Goal: Information Seeking & Learning: Learn about a topic

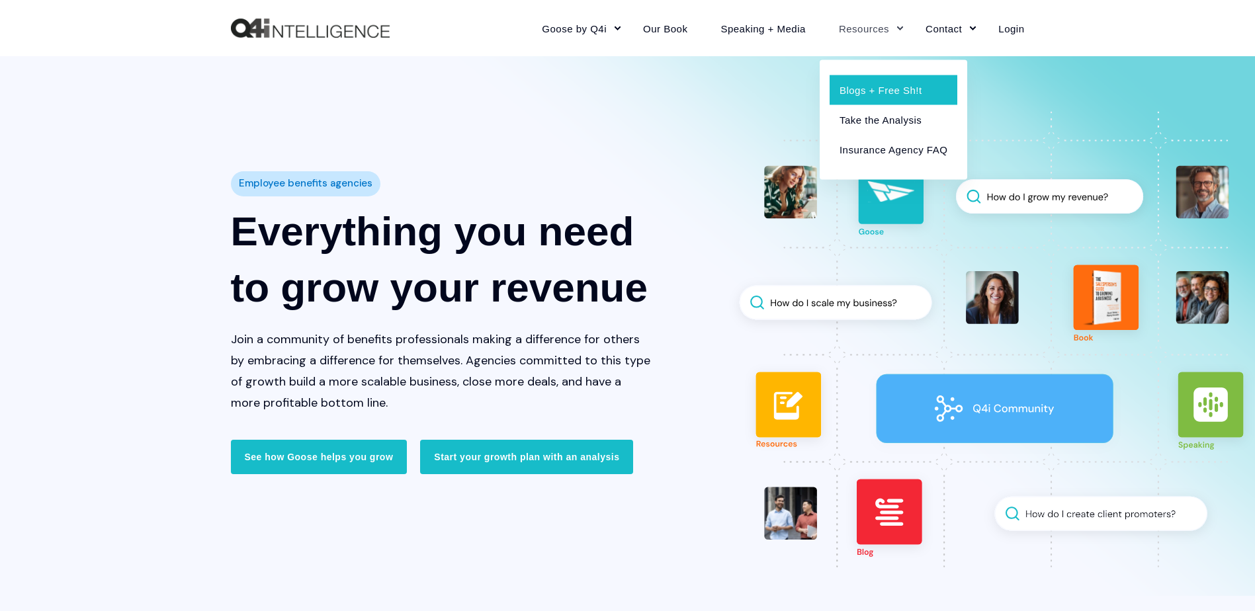
click at [871, 89] on link "Blogs + Free Sh!t" at bounding box center [894, 90] width 128 height 30
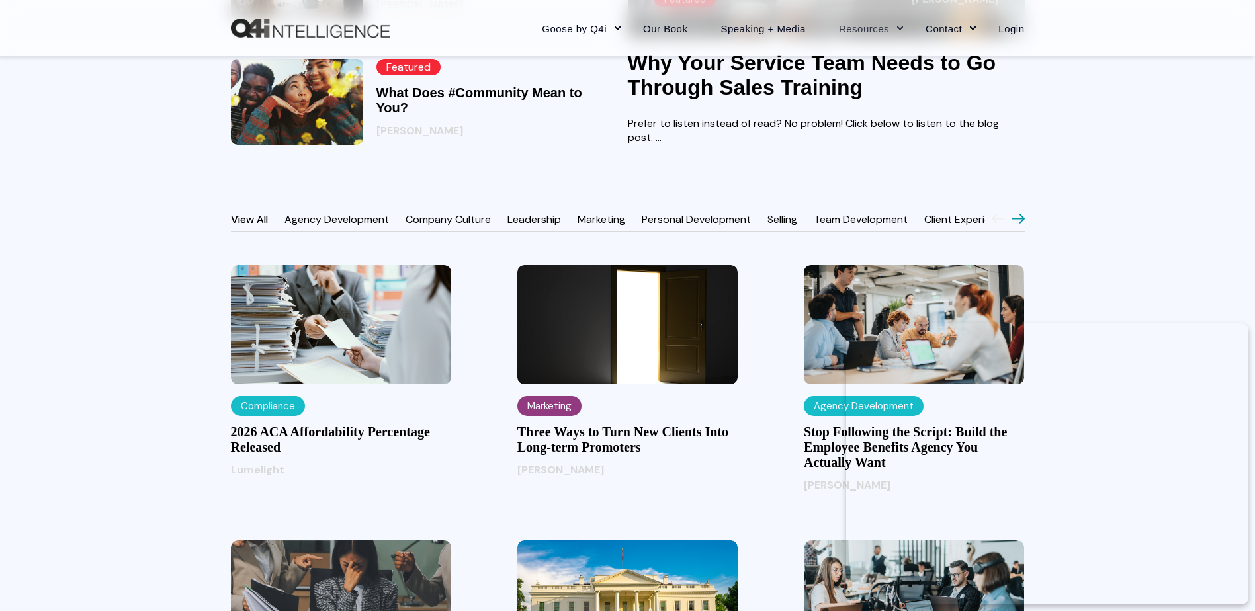
scroll to position [1058, 0]
